Goal: Task Accomplishment & Management: Manage account settings

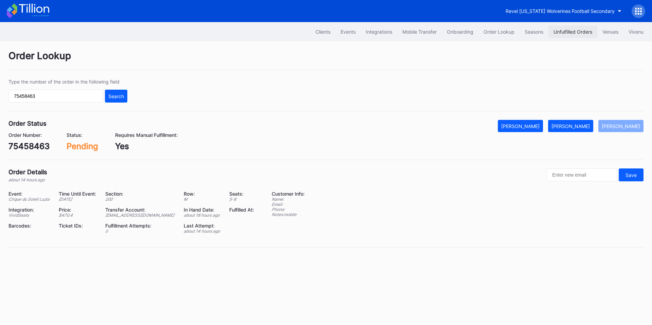
click at [563, 29] on button "Unfulfilled Orders" at bounding box center [572, 31] width 49 height 13
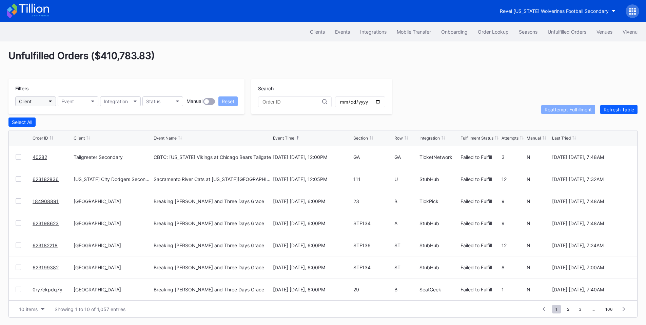
click at [42, 103] on button "Client" at bounding box center [35, 101] width 41 height 10
type input "pru"
click at [47, 130] on div "[GEOGRAPHIC_DATA]" at bounding box center [44, 132] width 48 height 6
click at [381, 103] on input "date" at bounding box center [360, 102] width 41 height 6
type input "2025-09-10"
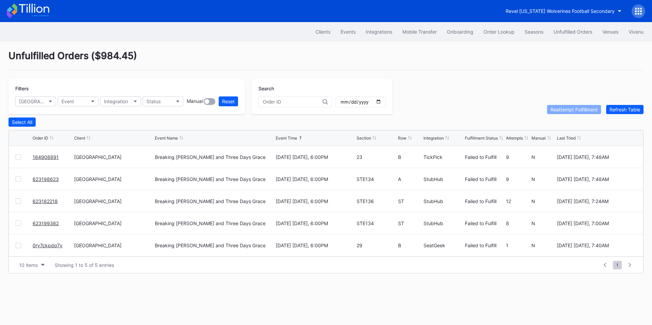
click at [442, 142] on div "Order ID Client Event Name Event Time Section Row Integration Fulfillment Statu…" at bounding box center [326, 138] width 634 height 16
click at [446, 139] on icon at bounding box center [446, 137] width 3 height 3
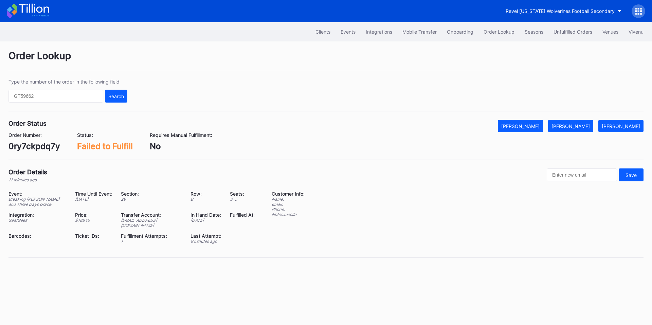
click at [42, 145] on div "0ry7ckpdq7y" at bounding box center [34, 146] width 52 height 10
copy div "0ry7ckpdq7y"
click at [576, 123] on div "[PERSON_NAME]" at bounding box center [570, 126] width 38 height 6
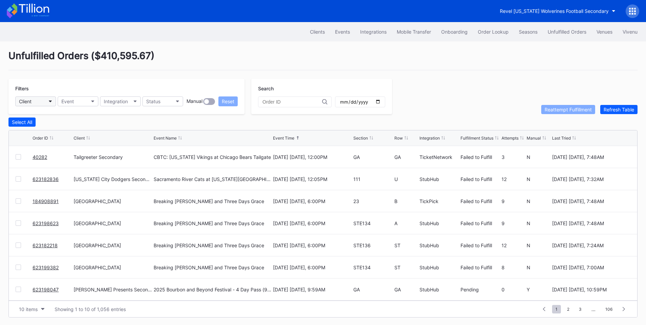
click at [44, 102] on button "Client" at bounding box center [35, 101] width 41 height 10
type input "pru"
click at [51, 132] on div "Prudential Center Secondary" at bounding box center [44, 132] width 48 height 6
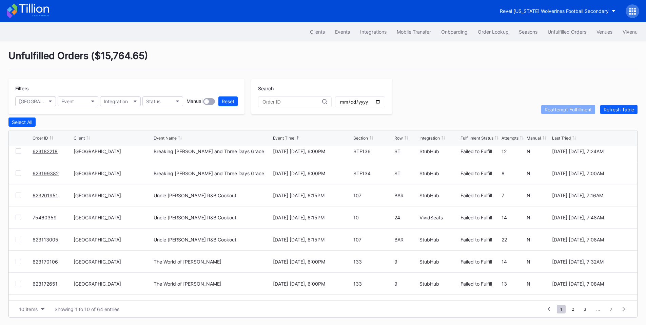
scroll to position [66, 0]
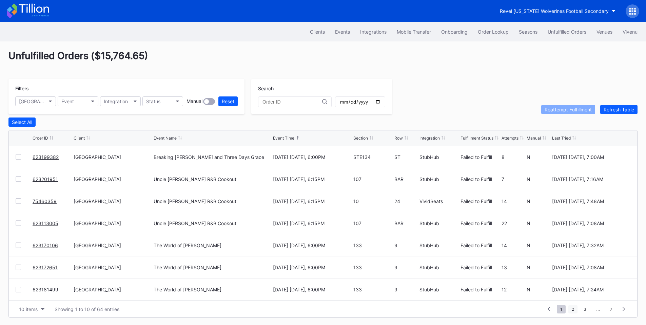
click at [577, 310] on span "2" at bounding box center [573, 309] width 9 height 8
click at [574, 308] on span "3" at bounding box center [573, 309] width 10 height 8
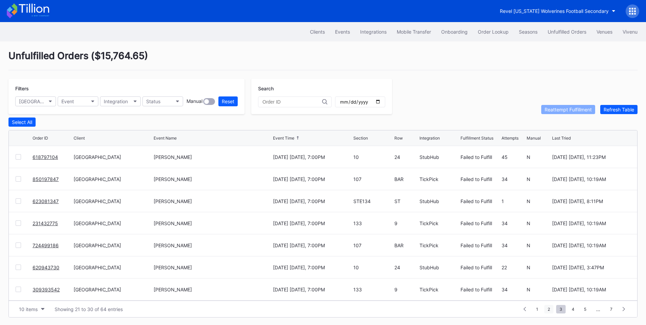
click at [547, 308] on span "2" at bounding box center [549, 309] width 9 height 8
click at [549, 309] on span "1" at bounding box center [549, 309] width 9 height 8
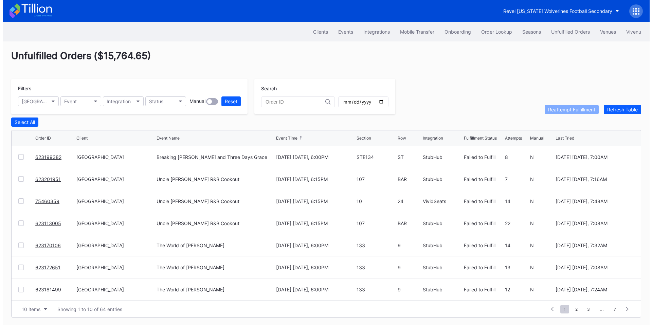
scroll to position [0, 0]
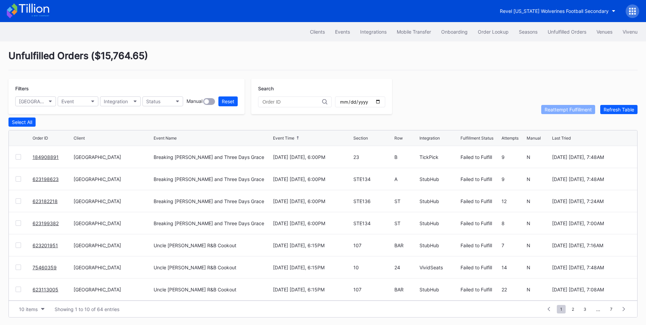
click at [381, 102] on input "date" at bounding box center [360, 102] width 41 height 6
type input "2025-09-10"
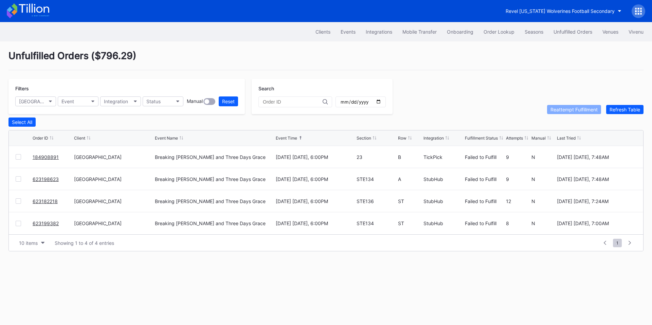
click at [432, 138] on div "Integration" at bounding box center [433, 137] width 20 height 5
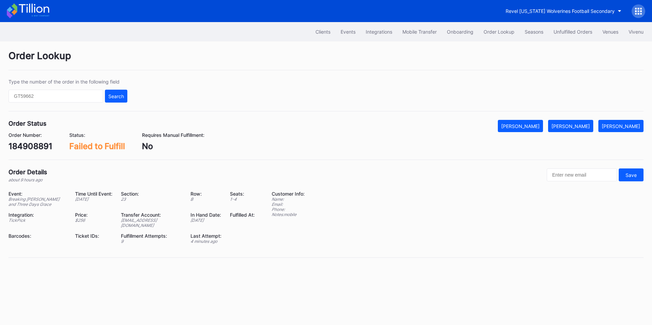
click at [33, 144] on div "184908891" at bounding box center [30, 146] width 44 height 10
copy div "184908891"
click at [577, 127] on div "[PERSON_NAME]" at bounding box center [570, 126] width 38 height 6
click at [34, 145] on div "623198623" at bounding box center [30, 146] width 44 height 10
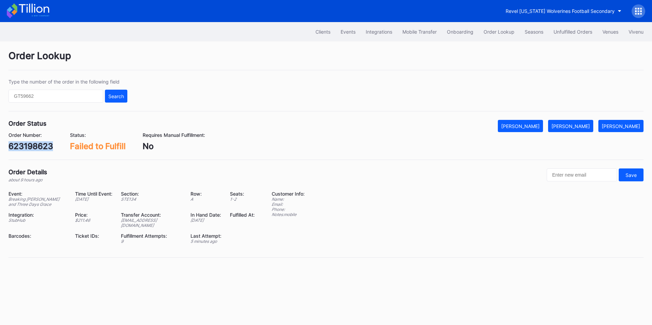
click at [34, 145] on div "623198623" at bounding box center [30, 146] width 44 height 10
copy div "623198623"
click at [579, 128] on div "[PERSON_NAME]" at bounding box center [570, 126] width 38 height 6
click at [35, 144] on div "623182218" at bounding box center [29, 146] width 43 height 10
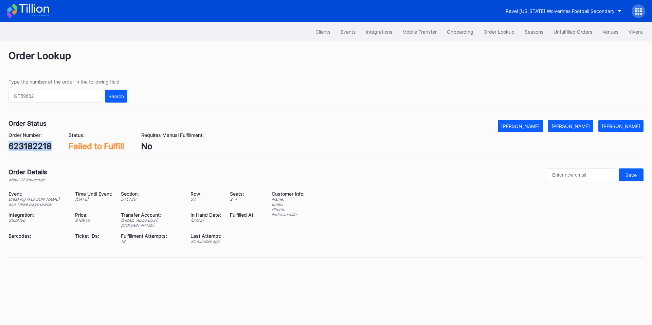
copy div "623182218"
click at [579, 125] on div "[PERSON_NAME]" at bounding box center [570, 126] width 38 height 6
click at [47, 143] on div "623199382" at bounding box center [30, 146] width 44 height 10
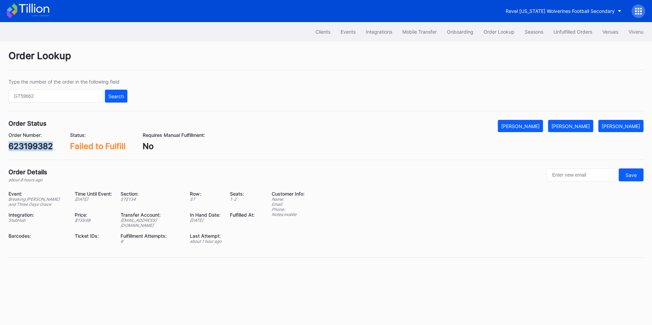
copy div "623199382"
click at [576, 125] on div "[PERSON_NAME]" at bounding box center [570, 126] width 38 height 6
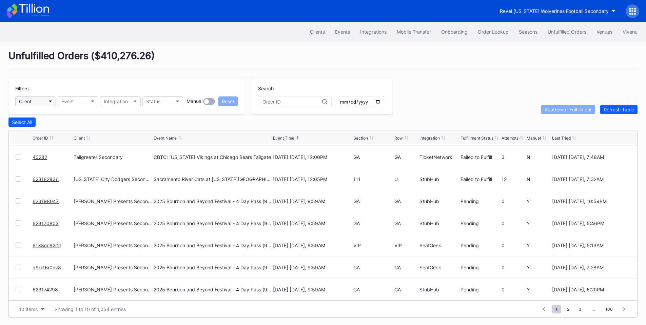
click at [48, 100] on button "Client" at bounding box center [35, 101] width 41 height 10
type input "pru"
click at [54, 130] on div "Prudential Center Secondary" at bounding box center [44, 132] width 48 height 6
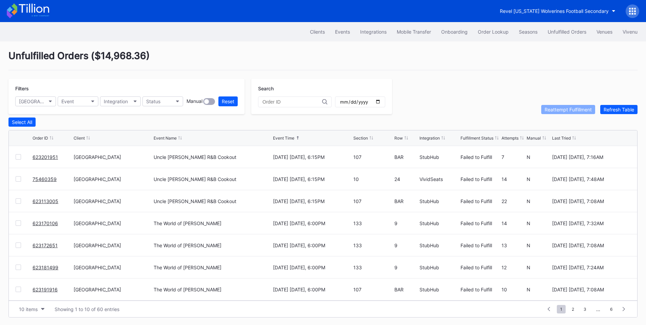
click at [381, 100] on input "date" at bounding box center [360, 102] width 41 height 6
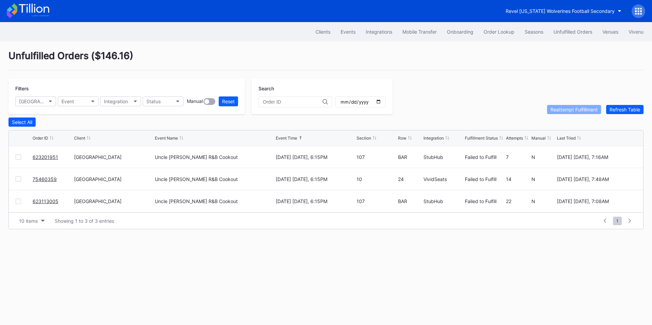
click at [434, 140] on div "Integration" at bounding box center [433, 137] width 20 height 5
drag, startPoint x: 41, startPoint y: 181, endPoint x: 51, endPoint y: 171, distance: 13.7
click at [381, 104] on input "2025-09-11" at bounding box center [360, 102] width 41 height 6
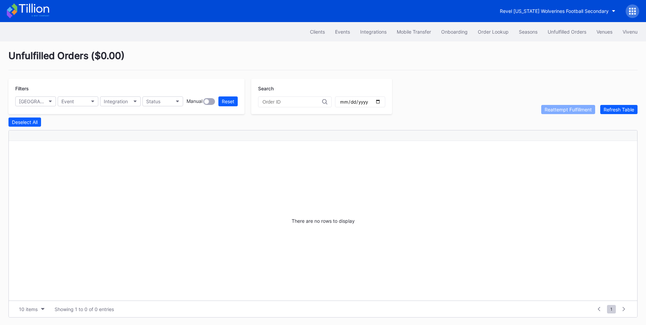
click at [381, 103] on input "2025-09-12" at bounding box center [360, 102] width 41 height 6
click at [381, 101] on input "2025-09-13" at bounding box center [360, 102] width 41 height 6
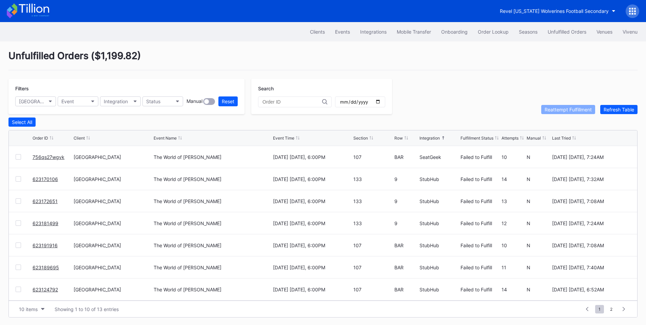
click at [431, 140] on div "Integration" at bounding box center [430, 137] width 20 height 5
click at [432, 139] on div "Integration" at bounding box center [430, 137] width 20 height 5
drag, startPoint x: 50, startPoint y: 178, endPoint x: 58, endPoint y: 172, distance: 10.7
drag, startPoint x: 47, startPoint y: 201, endPoint x: 65, endPoint y: 173, distance: 33.9
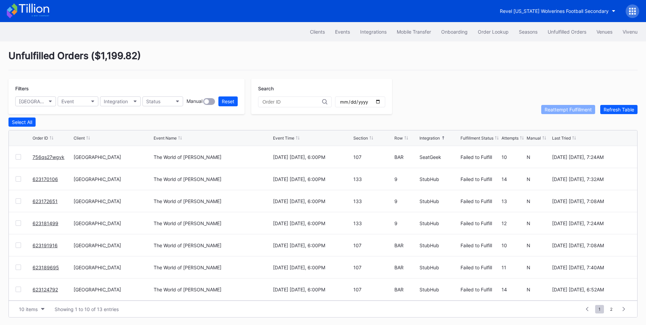
drag, startPoint x: 46, startPoint y: 267, endPoint x: 87, endPoint y: 238, distance: 50.8
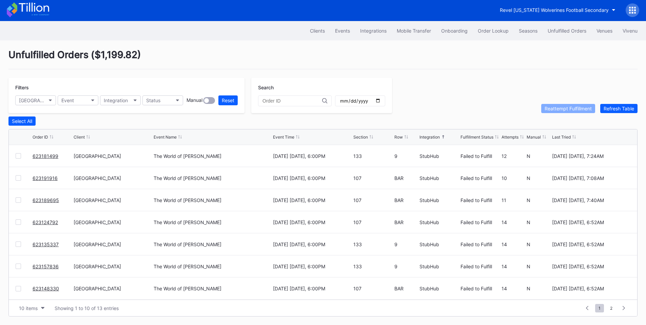
scroll to position [3, 0]
click at [608, 305] on span "2" at bounding box center [611, 308] width 9 height 8
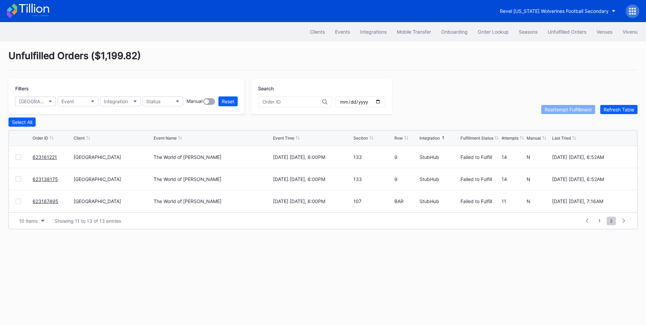
scroll to position [0, 0]
drag, startPoint x: 38, startPoint y: 157, endPoint x: 45, endPoint y: 155, distance: 7.4
drag, startPoint x: 51, startPoint y: 201, endPoint x: 59, endPoint y: 191, distance: 13.3
click at [381, 102] on input "2025-09-14" at bounding box center [360, 102] width 41 height 6
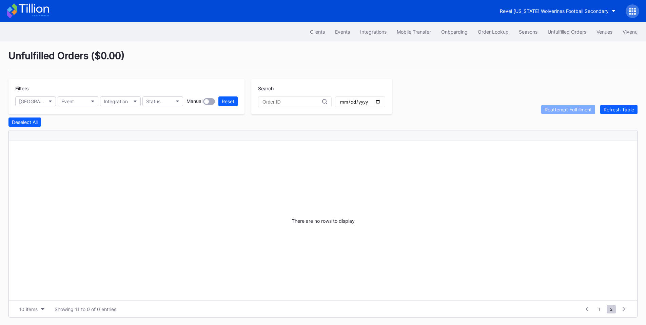
click at [381, 100] on input "2025-09-15" at bounding box center [360, 102] width 41 height 6
click at [381, 102] on input "2025-09-16" at bounding box center [360, 102] width 41 height 6
click at [381, 102] on input "2025-09-17" at bounding box center [360, 102] width 41 height 6
click at [381, 102] on input "2025-09-18" at bounding box center [360, 102] width 41 height 6
type input "2025-09-19"
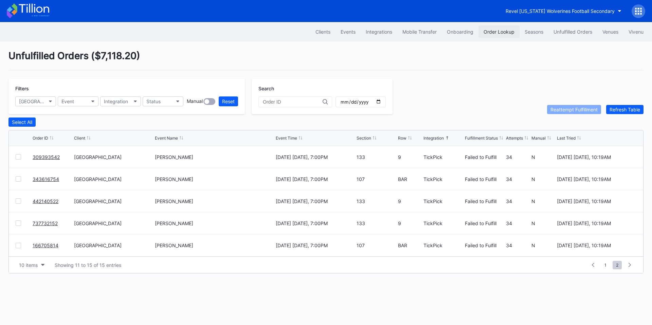
click at [496, 32] on div "Order Lookup" at bounding box center [498, 32] width 31 height 6
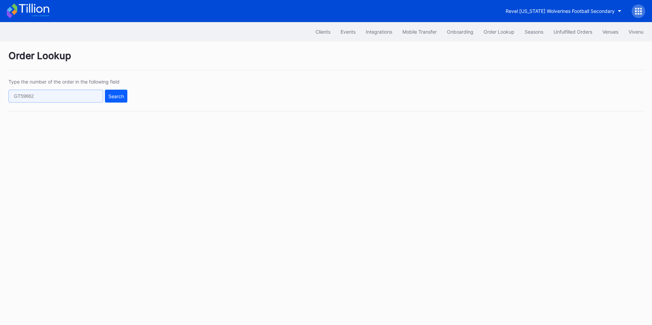
click at [72, 94] on input "text" at bounding box center [55, 96] width 95 height 13
paste input "622174210"
click at [115, 96] on div "Search" at bounding box center [116, 96] width 16 height 6
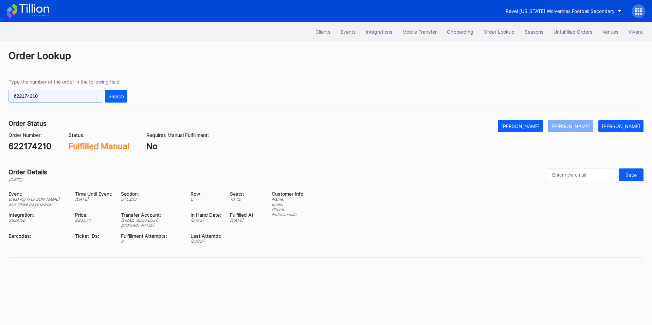
click at [56, 99] on input "622174210" at bounding box center [55, 96] width 95 height 13
click at [62, 94] on input "622174210" at bounding box center [55, 96] width 95 height 13
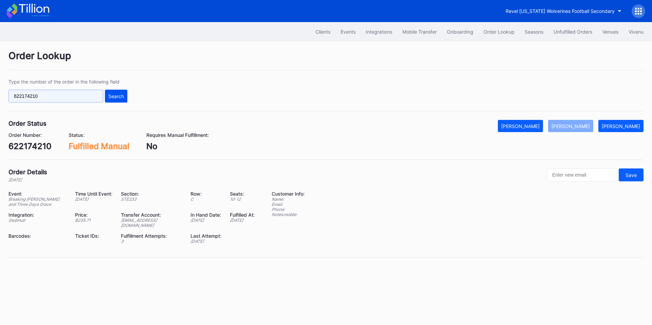
paste input "75461801"
click at [121, 93] on div "Search" at bounding box center [116, 96] width 16 height 6
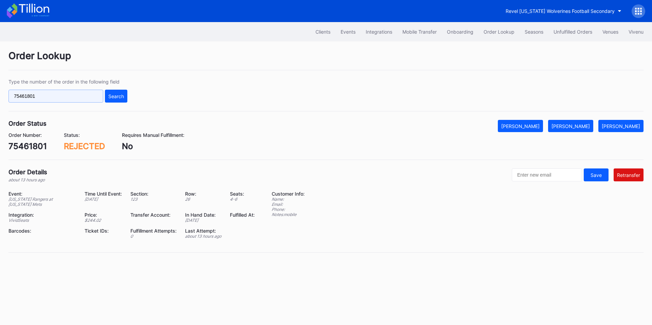
click at [57, 99] on input "75461801" at bounding box center [55, 96] width 95 height 13
paste input "622908545"
click at [109, 93] on div "Search" at bounding box center [116, 96] width 16 height 6
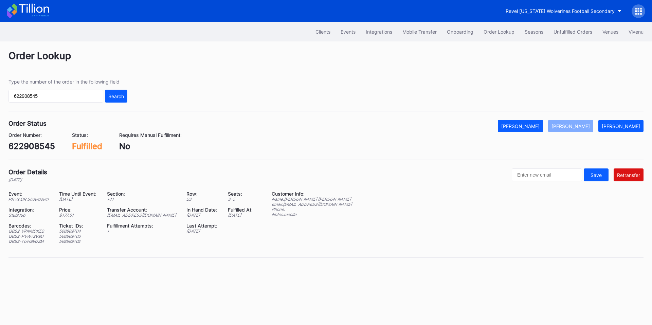
click at [147, 215] on div "ed-8158523@eventdynamic.com" at bounding box center [142, 214] width 71 height 5
copy div "ed-8158523@eventdynamic.com"
click at [76, 92] on input "622908545" at bounding box center [55, 96] width 95 height 13
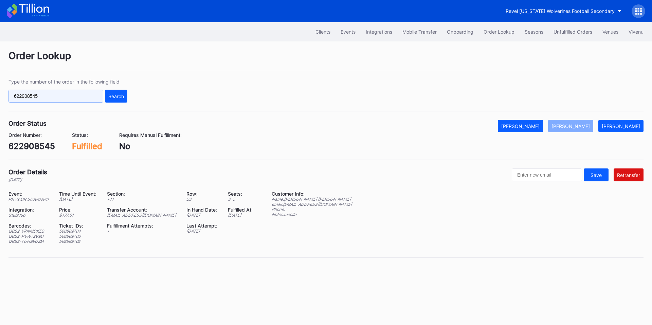
click at [76, 92] on input "622908545" at bounding box center [55, 96] width 95 height 13
paste input "564524701"
click at [115, 94] on div "Search" at bounding box center [116, 96] width 16 height 6
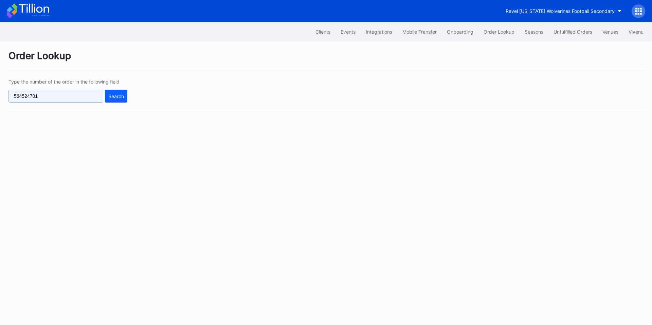
click at [68, 98] on input "564524701" at bounding box center [55, 96] width 95 height 13
paste input "622902736"
click at [118, 98] on div "Search" at bounding box center [116, 96] width 16 height 6
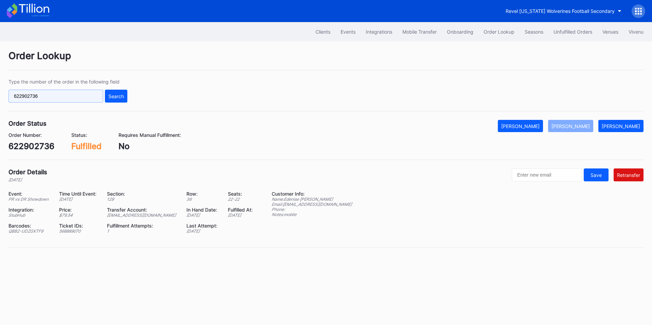
click at [61, 99] on input "622902736" at bounding box center [55, 96] width 95 height 13
paste input "499298340"
click at [115, 97] on div "Search" at bounding box center [116, 96] width 16 height 6
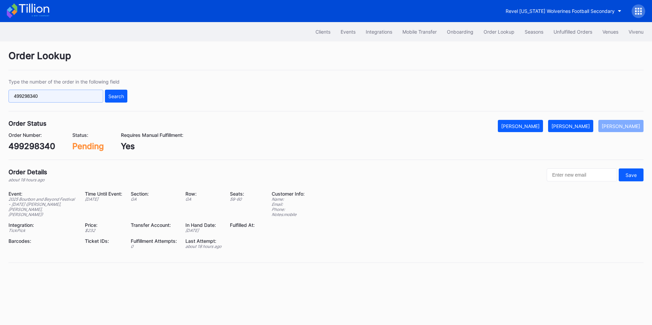
drag, startPoint x: 63, startPoint y: 92, endPoint x: 58, endPoint y: 94, distance: 5.2
click at [63, 92] on input "499298340" at bounding box center [55, 96] width 95 height 13
click at [58, 94] on input "499298340" at bounding box center [55, 96] width 95 height 13
click at [57, 97] on input "499298340" at bounding box center [55, 96] width 95 height 13
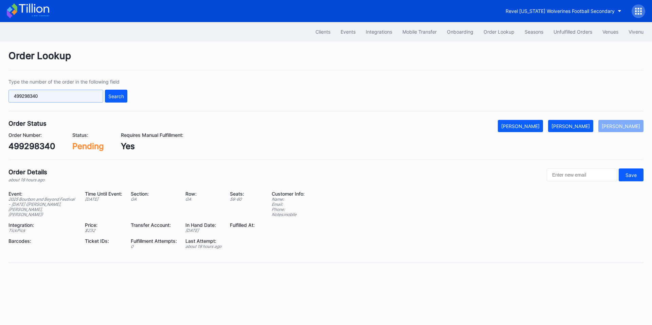
click at [57, 97] on input "499298340" at bounding box center [55, 96] width 95 height 13
paste input "992669238"
click at [112, 95] on div "Search" at bounding box center [116, 96] width 16 height 6
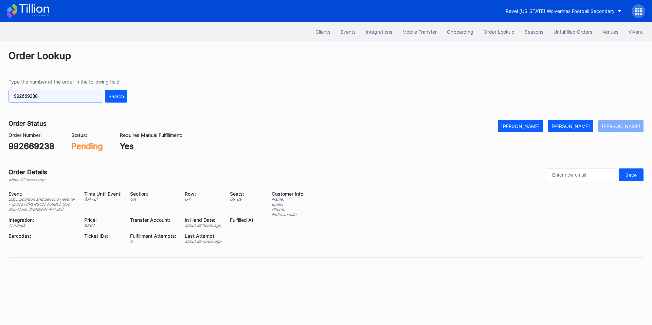
click at [51, 98] on input "992669238" at bounding box center [55, 96] width 95 height 13
paste input "623171220"
click at [113, 92] on button "Search" at bounding box center [116, 96] width 22 height 13
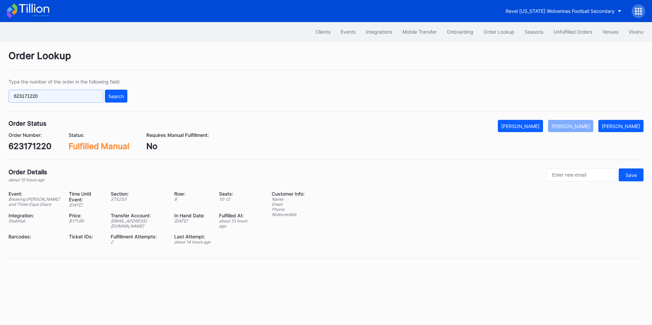
click at [77, 95] on input "623171220" at bounding box center [55, 96] width 95 height 13
paste input "75460359"
click at [109, 95] on div "Search" at bounding box center [116, 96] width 16 height 6
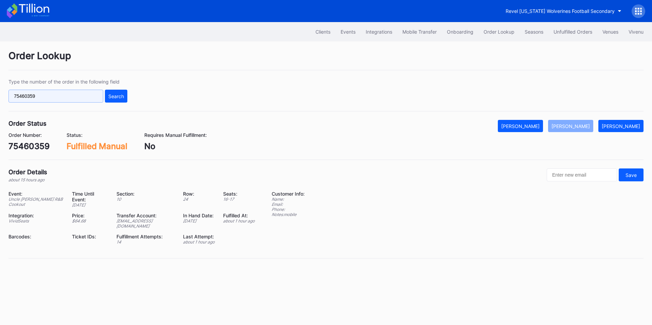
click at [61, 96] on input "75460359" at bounding box center [55, 96] width 95 height 13
paste input "623171220"
click at [112, 96] on div "Search" at bounding box center [116, 96] width 16 height 6
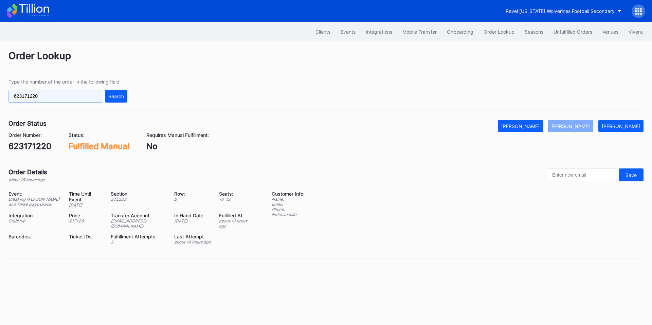
click at [45, 97] on input "623171220" at bounding box center [55, 96] width 95 height 13
paste input "2590174"
type input "622590174"
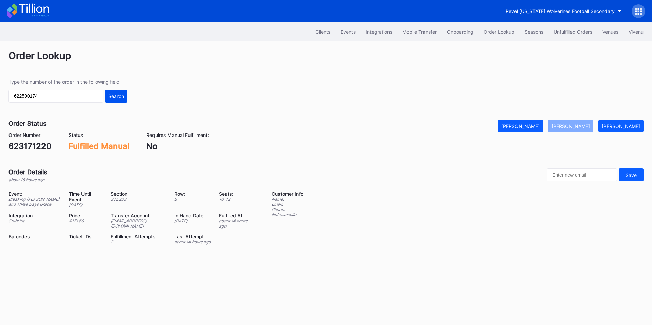
click at [121, 96] on div "Search" at bounding box center [116, 96] width 16 height 6
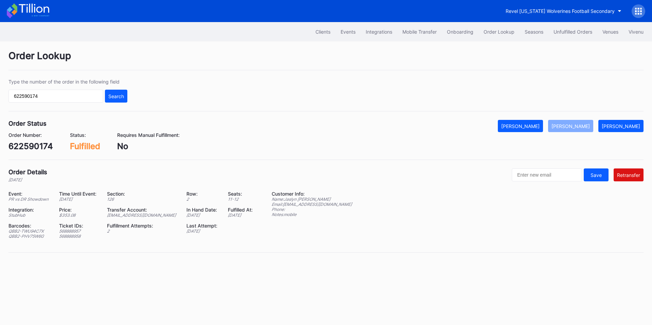
click at [146, 218] on div "Event: PR vs DR Showdown Time Until Event: in 2 months Section: 126 Row: 2 Seat…" at bounding box center [135, 217] width 254 height 53
click at [148, 215] on div "ed-8158523@eventdynamic.com" at bounding box center [142, 214] width 71 height 5
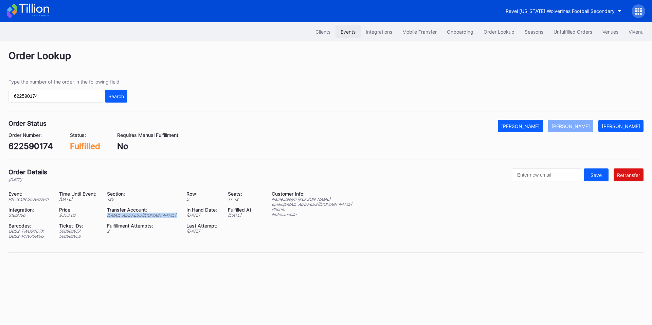
click at [343, 33] on div "Events" at bounding box center [347, 32] width 15 height 6
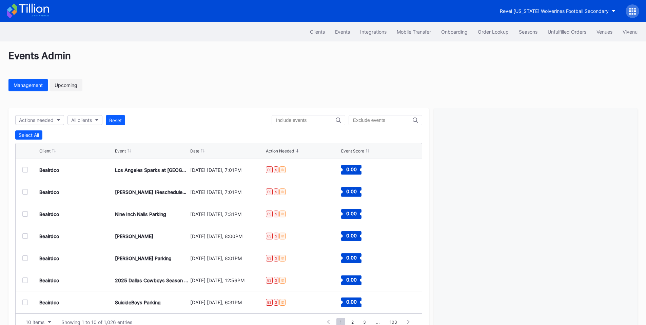
click at [68, 83] on div "Upcoming" at bounding box center [66, 85] width 23 height 6
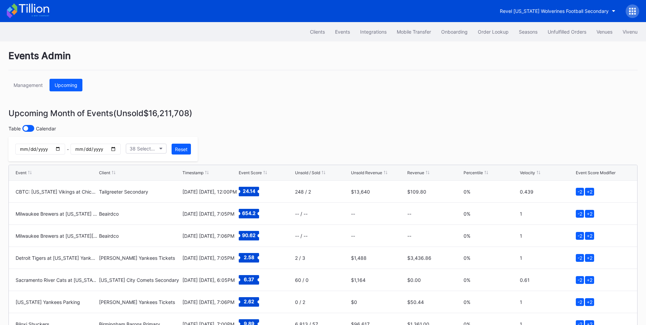
click at [65, 150] on input "date" at bounding box center [40, 149] width 50 height 11
type input "2025-09-08"
click at [120, 151] on input "date" at bounding box center [96, 149] width 50 height 11
type input "2025-09-08"
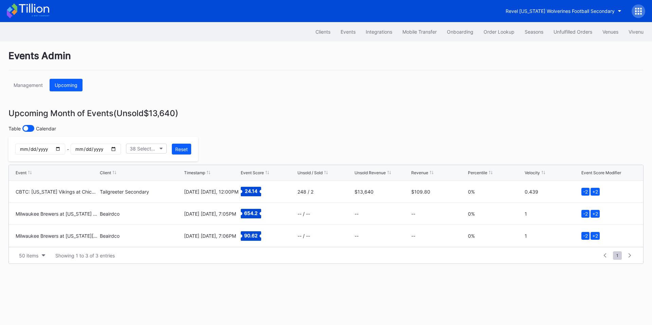
click at [65, 150] on input "2025-09-08" at bounding box center [40, 149] width 50 height 11
type input "2025-09-09"
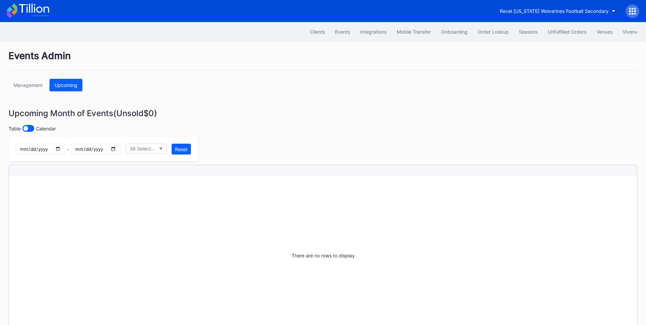
click at [120, 151] on input "2025-09-08" at bounding box center [96, 149] width 50 height 11
type input "2025-09-09"
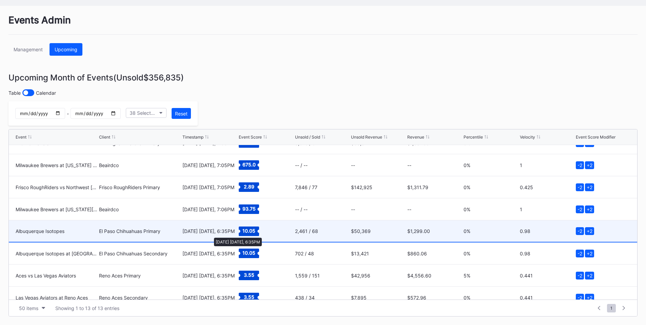
scroll to position [132, 0]
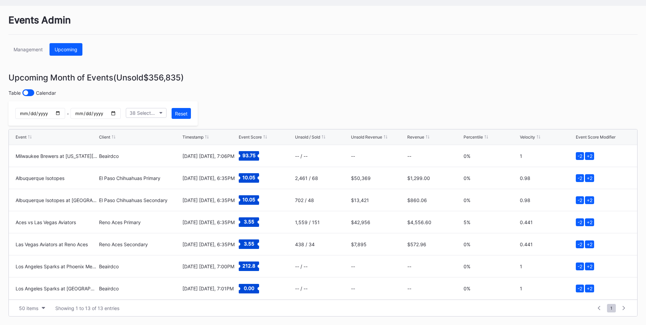
click at [65, 113] on input "2025-09-09" at bounding box center [40, 113] width 50 height 11
type input "2025-09-10"
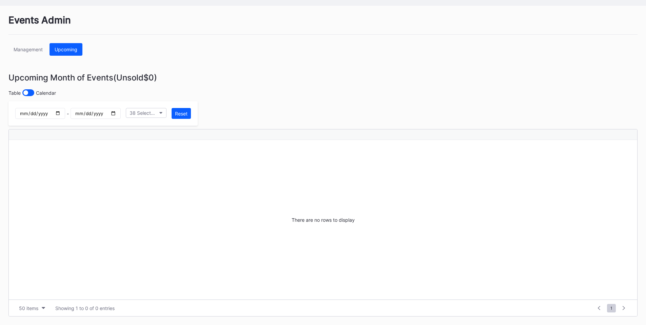
click at [120, 112] on input "2025-09-09" at bounding box center [96, 113] width 50 height 11
type input "2025-09-10"
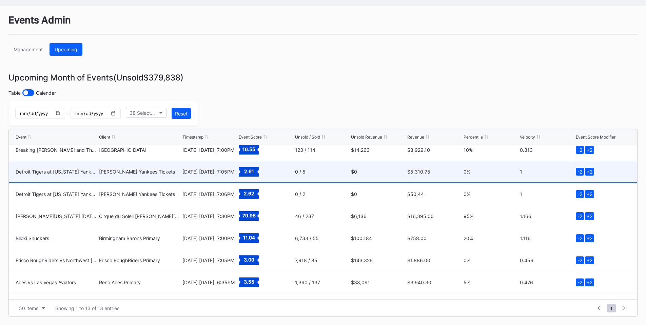
scroll to position [132, 0]
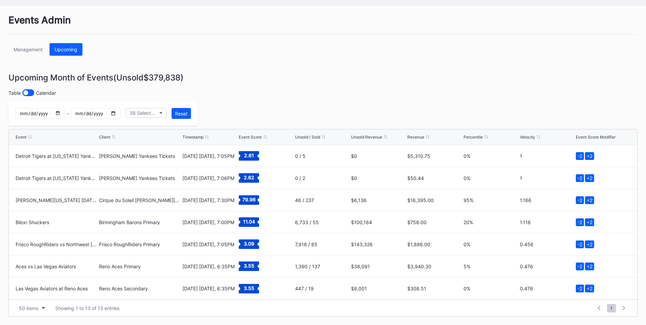
click at [65, 113] on input "2025-09-10" at bounding box center [40, 113] width 50 height 11
type input "2025-09-11"
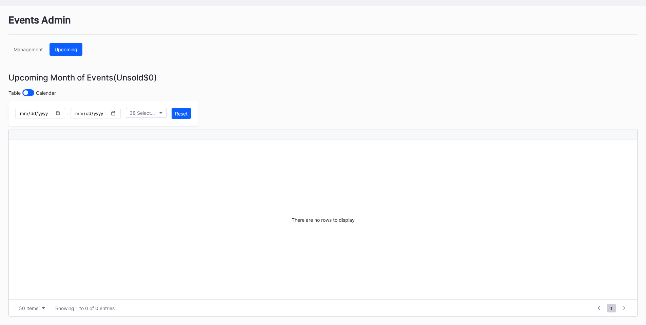
click at [120, 112] on input "2025-09-10" at bounding box center [96, 113] width 50 height 11
type input "2025-09-11"
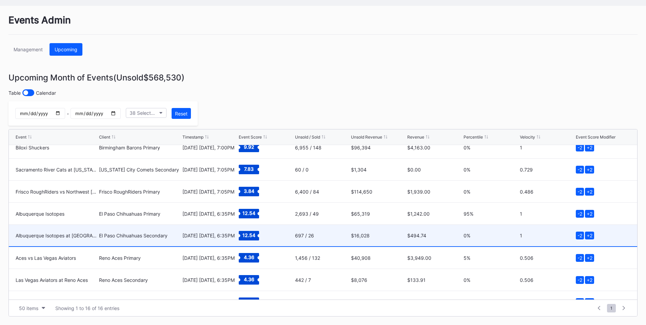
scroll to position [199, 0]
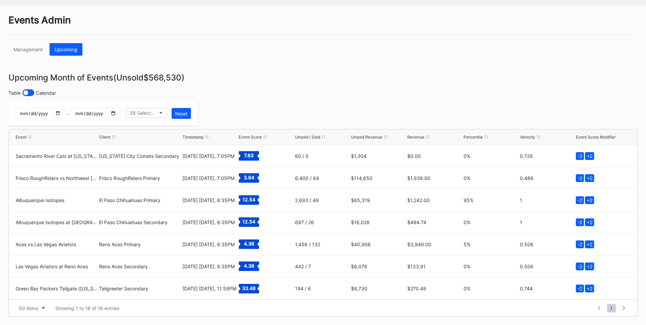
click at [65, 113] on input "2025-09-11" at bounding box center [40, 113] width 50 height 11
type input "2025-09-12"
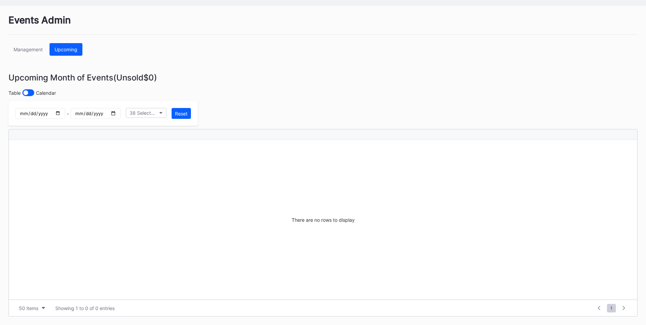
scroll to position [0, 0]
click at [120, 111] on input "2025-09-11" at bounding box center [96, 113] width 50 height 11
type input "2025-09-12"
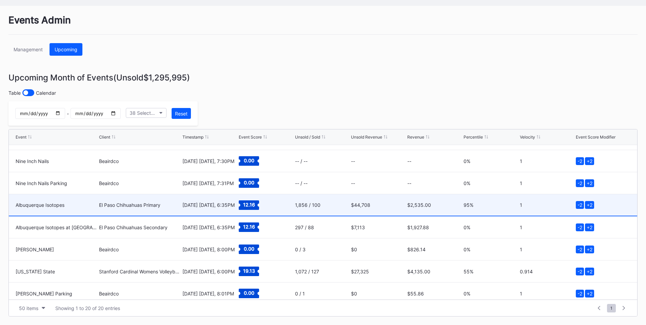
scroll to position [287, 0]
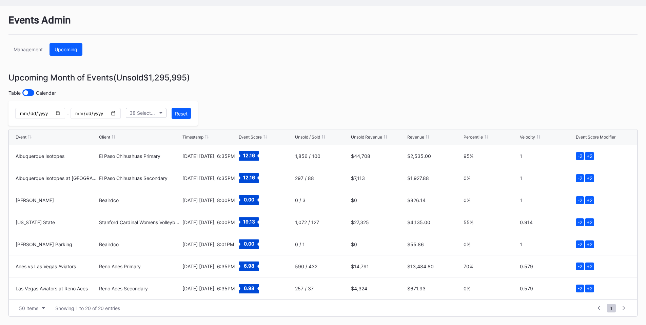
click at [65, 114] on input "2025-09-12" at bounding box center [40, 113] width 50 height 11
type input "2025-09-13"
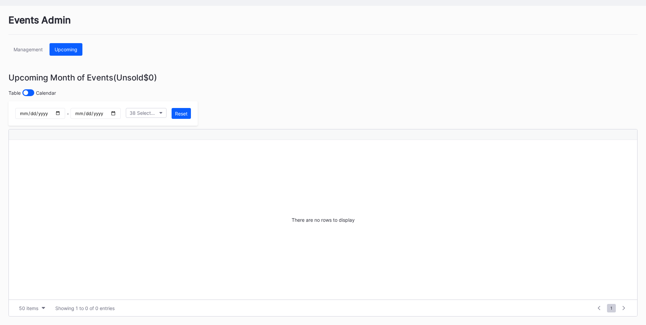
click at [120, 111] on input "2025-09-12" at bounding box center [96, 113] width 50 height 11
type input "2025-09-13"
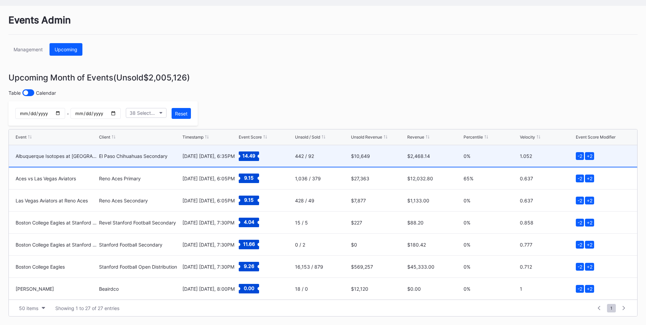
scroll to position [441, 0]
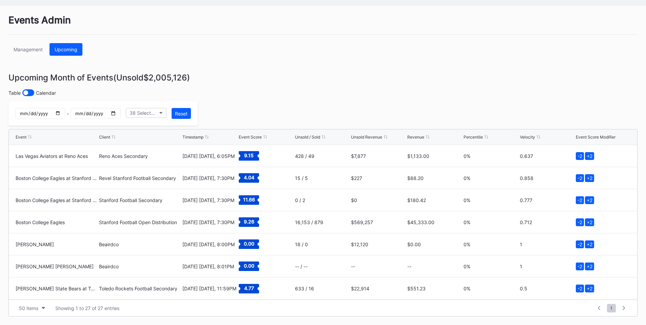
click at [65, 113] on input "2025-09-13" at bounding box center [40, 113] width 50 height 11
type input "2025-09-11"
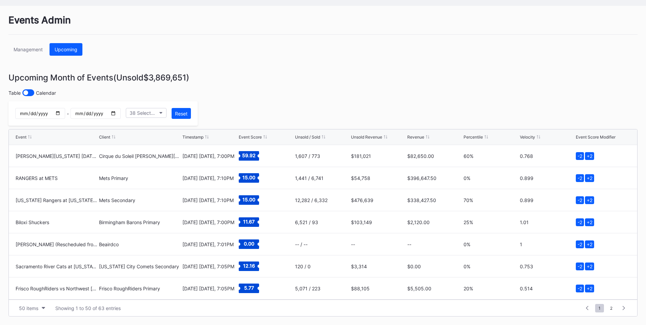
scroll to position [0, 0]
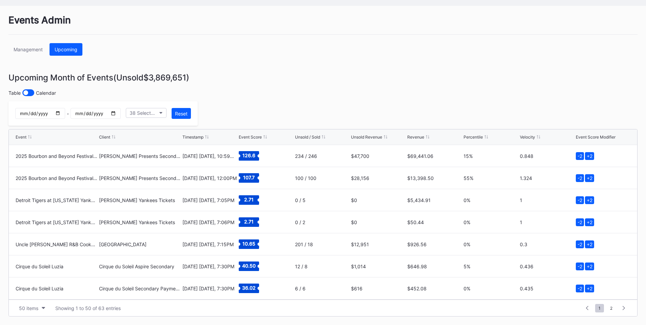
click at [120, 114] on input "2025-09-13" at bounding box center [96, 113] width 50 height 11
type input "2025-09-11"
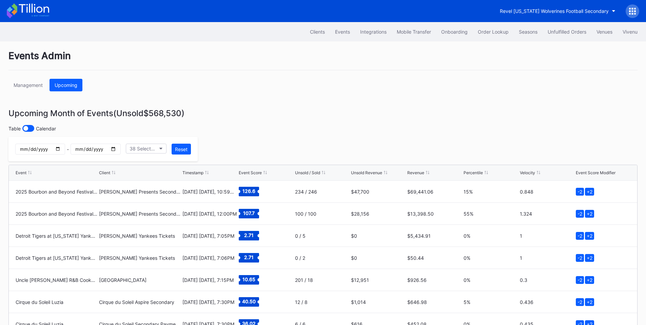
click at [64, 149] on input "2025-09-11" at bounding box center [40, 149] width 50 height 11
click at [65, 151] on input "2025-09-11" at bounding box center [40, 149] width 50 height 11
type input "2025-09-12"
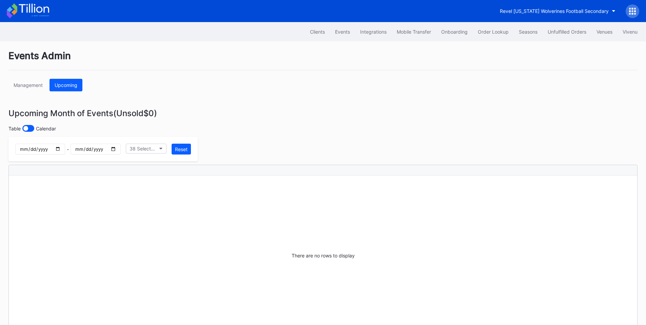
click at [120, 149] on input "2025-09-11" at bounding box center [96, 149] width 50 height 11
type input "2025-09-12"
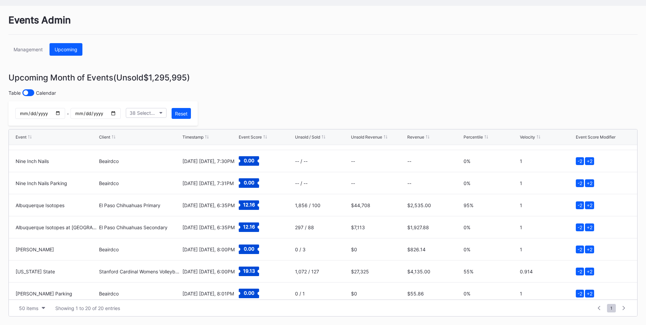
scroll to position [287, 0]
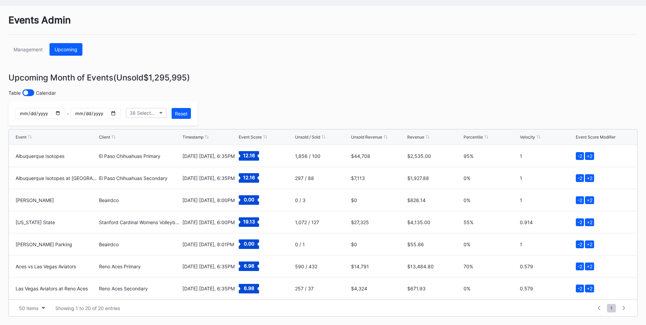
click at [65, 112] on input "2025-09-12" at bounding box center [40, 113] width 50 height 11
type input "2025-09-14"
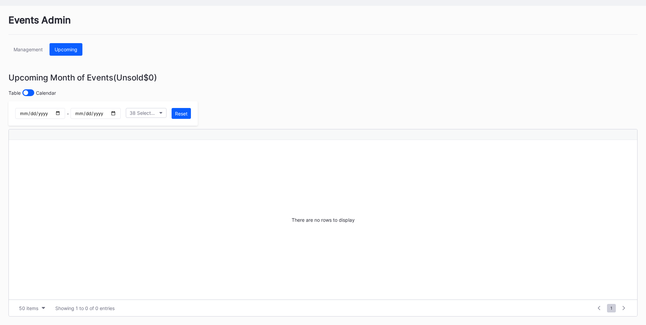
click at [120, 111] on input "2025-09-12" at bounding box center [96, 113] width 50 height 11
type input "2025-09-14"
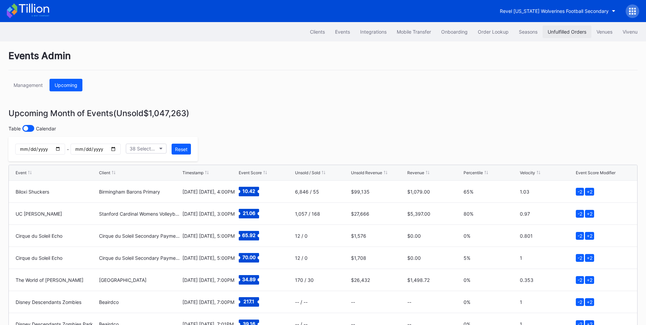
click at [556, 30] on div "Unfulfilled Orders" at bounding box center [567, 32] width 39 height 6
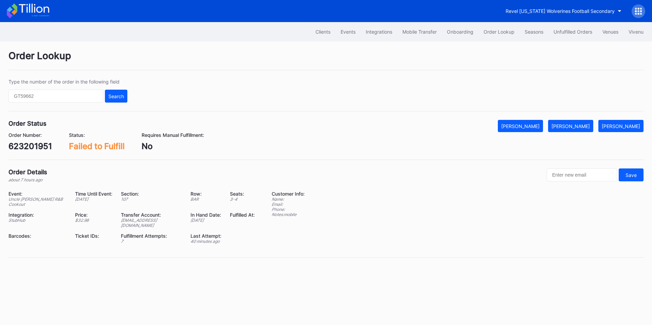
click at [36, 146] on div "623201951" at bounding box center [29, 146] width 43 height 10
copy div "623201951"
click at [582, 131] on button "[PERSON_NAME]" at bounding box center [570, 126] width 45 height 12
click at [32, 151] on div "Order Status Mark Cancelled [PERSON_NAME] Mark Pending Order Number: 623113005 …" at bounding box center [325, 140] width 635 height 40
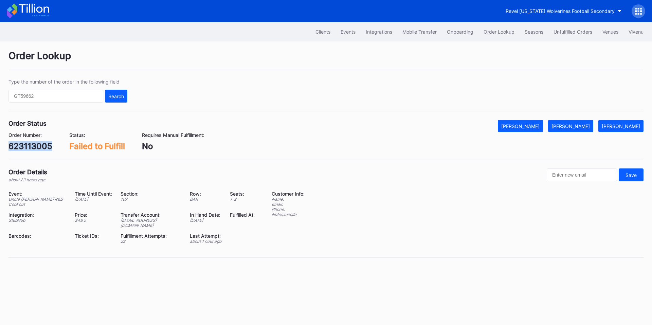
click at [32, 151] on div "Order Status Mark Cancelled [PERSON_NAME] Mark Pending Order Number: 623113005 …" at bounding box center [325, 140] width 635 height 40
copy div "623113005"
click at [575, 129] on button "[PERSON_NAME]" at bounding box center [570, 126] width 45 height 12
click at [34, 141] on div "75460359" at bounding box center [28, 146] width 41 height 10
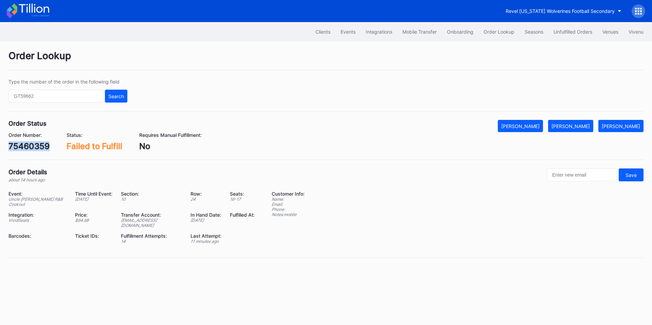
click at [34, 141] on div "75460359" at bounding box center [28, 146] width 41 height 10
copy div "75460359"
drag, startPoint x: 572, startPoint y: 124, endPoint x: 548, endPoint y: 89, distance: 41.9
click at [572, 124] on div "[PERSON_NAME]" at bounding box center [570, 126] width 38 height 6
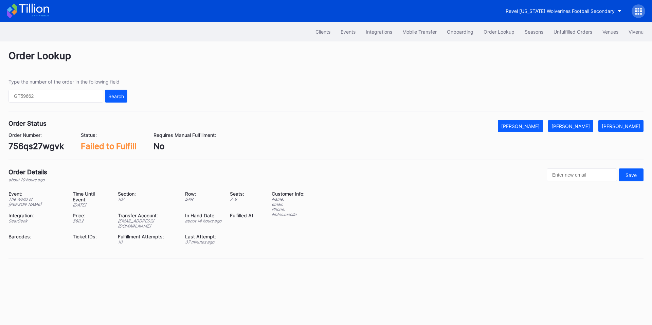
click at [37, 147] on div "756qs27wgvk" at bounding box center [35, 146] width 55 height 10
copy div "756qs27wgvk"
click at [587, 126] on div "[PERSON_NAME]" at bounding box center [570, 126] width 38 height 6
click at [23, 145] on div "623170106" at bounding box center [29, 146] width 43 height 10
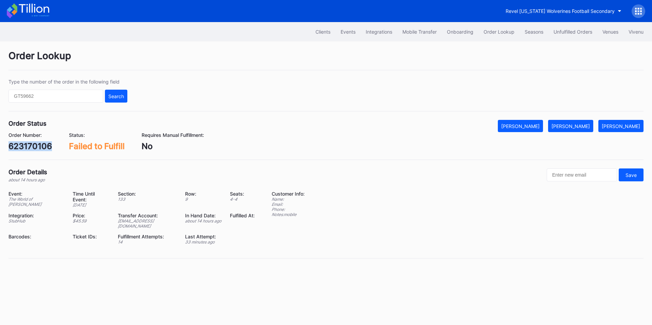
click at [23, 145] on div "623170106" at bounding box center [29, 146] width 43 height 10
copy div "623170106"
click at [572, 127] on div "[PERSON_NAME]" at bounding box center [570, 126] width 38 height 6
click at [40, 147] on div "623172651" at bounding box center [29, 146] width 43 height 10
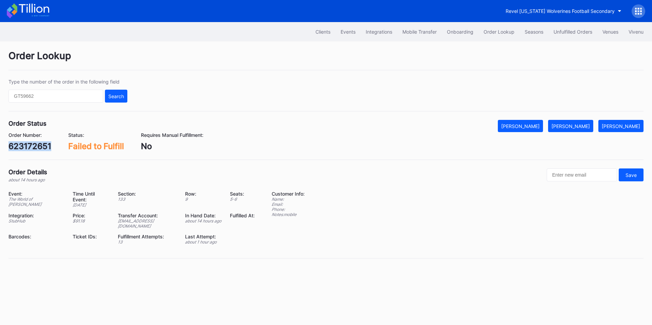
copy div "623172651"
click at [587, 122] on button "[PERSON_NAME]" at bounding box center [570, 126] width 45 height 12
click at [41, 149] on div "623181499" at bounding box center [29, 146] width 43 height 10
copy div "623181499"
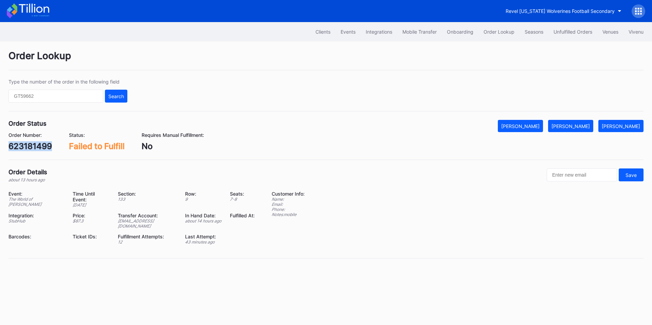
drag, startPoint x: 570, startPoint y: 124, endPoint x: 506, endPoint y: 106, distance: 66.2
click at [570, 124] on div "[PERSON_NAME]" at bounding box center [570, 126] width 38 height 6
click at [59, 141] on div "Order Number: 623191916 Status: Failed to Fulfill Requires Manual Fulfillment: …" at bounding box center [325, 141] width 635 height 19
click at [37, 148] on div "623191916" at bounding box center [29, 146] width 42 height 10
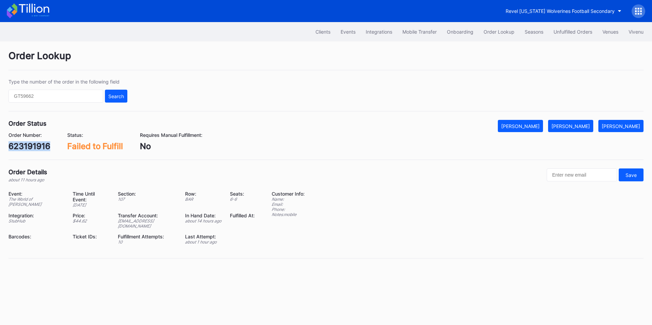
copy div "623191916"
click at [580, 129] on button "[PERSON_NAME]" at bounding box center [570, 126] width 45 height 12
click at [27, 145] on div "623189695" at bounding box center [30, 146] width 44 height 10
copy div "623189695"
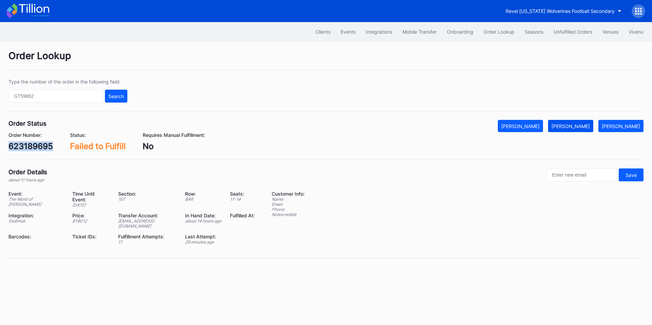
click at [574, 127] on div "[PERSON_NAME]" at bounding box center [570, 126] width 38 height 6
click at [40, 150] on div "623124792" at bounding box center [30, 146] width 44 height 10
copy div "623124792"
click at [574, 127] on div "[PERSON_NAME]" at bounding box center [570, 126] width 38 height 6
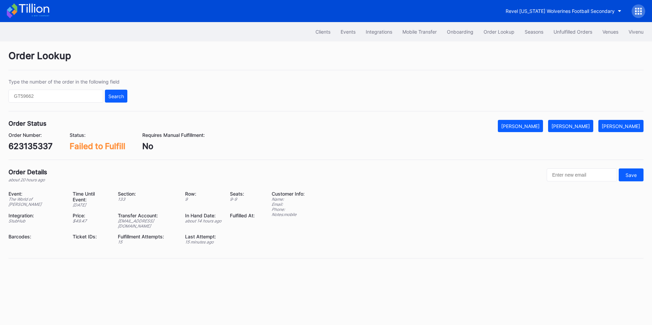
click at [35, 147] on div "623135337" at bounding box center [30, 146] width 44 height 10
copy div "623135337"
click at [581, 126] on div "[PERSON_NAME]" at bounding box center [570, 126] width 38 height 6
click at [40, 146] on div "623157836" at bounding box center [30, 146] width 44 height 10
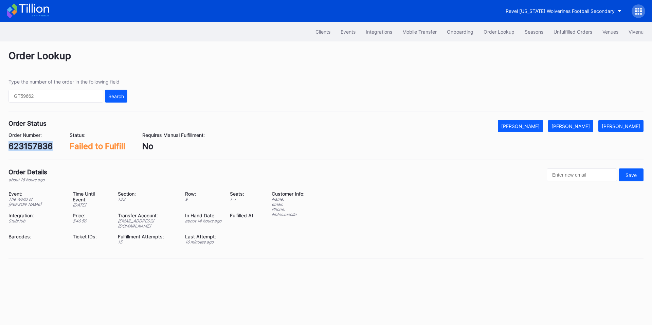
click at [40, 146] on div "623157836" at bounding box center [30, 146] width 44 height 10
copy div "623157836"
click at [574, 128] on div "[PERSON_NAME]" at bounding box center [570, 126] width 38 height 6
click at [36, 146] on div "623148330" at bounding box center [30, 146] width 45 height 10
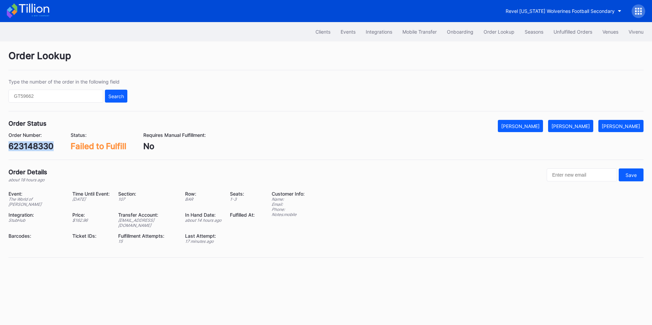
copy div "623148330"
click at [588, 124] on div "[PERSON_NAME]" at bounding box center [570, 126] width 38 height 6
click at [30, 144] on div "623161221" at bounding box center [29, 146] width 42 height 10
copy div "623161221"
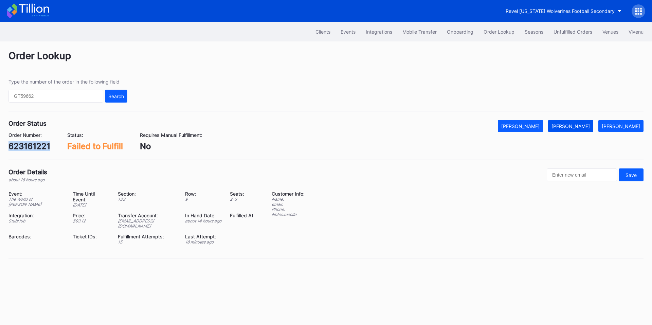
click at [577, 122] on button "Mark Fulfilled" at bounding box center [570, 126] width 45 height 12
click at [40, 147] on div "623138175" at bounding box center [29, 146] width 43 height 10
copy div "623138175"
click at [576, 126] on div "Mark Fulfilled" at bounding box center [570, 126] width 38 height 6
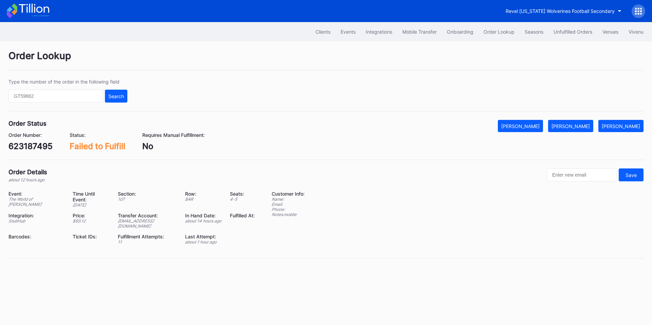
click at [31, 145] on div "623187495" at bounding box center [30, 146] width 44 height 10
copy div "623187495"
drag, startPoint x: 590, startPoint y: 125, endPoint x: 524, endPoint y: 95, distance: 72.5
click at [589, 125] on div "[PERSON_NAME]" at bounding box center [570, 126] width 38 height 6
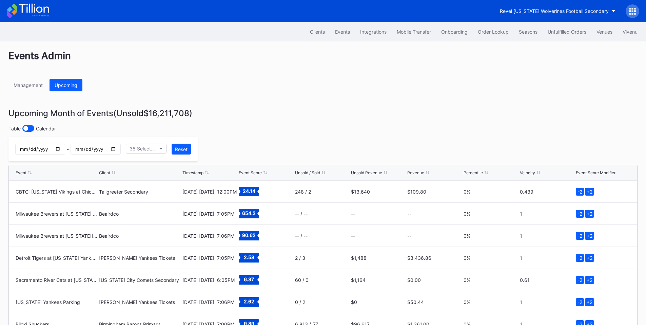
click at [65, 150] on input "date" at bounding box center [40, 149] width 50 height 11
type input "[DATE]"
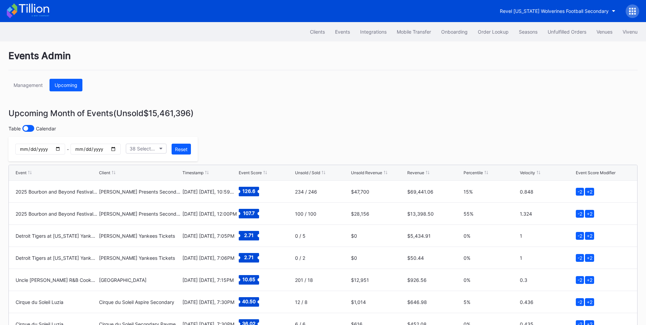
click at [120, 149] on input "date" at bounding box center [96, 149] width 50 height 11
type input "[DATE]"
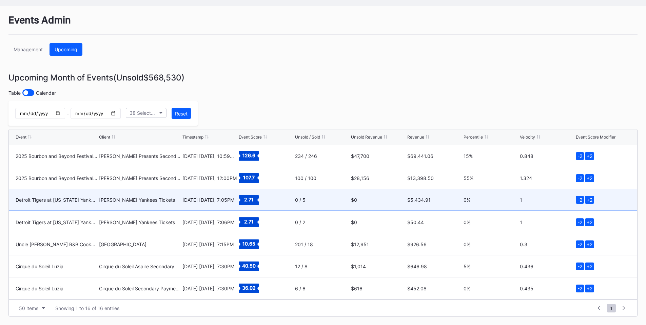
scroll to position [199, 0]
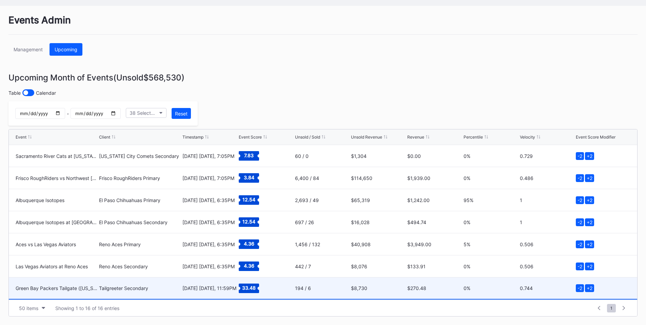
click at [77, 292] on div "Green Bay Packers Tailgate ([US_STATE] Commanders at Green Bay Packers)" at bounding box center [57, 287] width 82 height 21
